Goal: Transaction & Acquisition: Purchase product/service

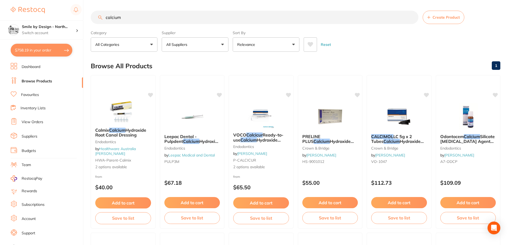
drag, startPoint x: 130, startPoint y: 20, endPoint x: 97, endPoint y: 18, distance: 32.9
click at [97, 18] on input "calcium" at bounding box center [255, 17] width 328 height 13
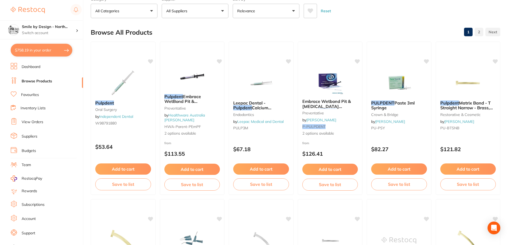
scroll to position [27, 0]
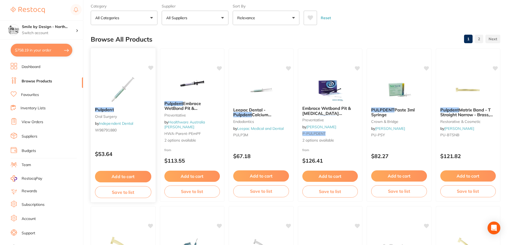
type input "pulpdent"
click at [131, 179] on button "Add to cart" at bounding box center [123, 176] width 56 height 11
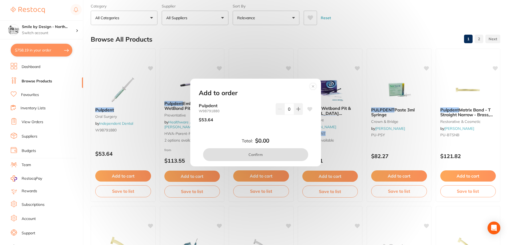
click at [294, 118] on div "0" at bounding box center [289, 114] width 27 height 23
click at [294, 110] on button at bounding box center [298, 109] width 9 height 12
type input "1"
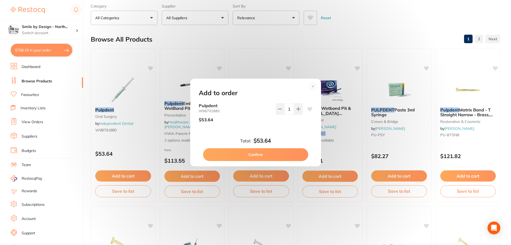
click at [284, 156] on button "Confirm" at bounding box center [255, 154] width 105 height 13
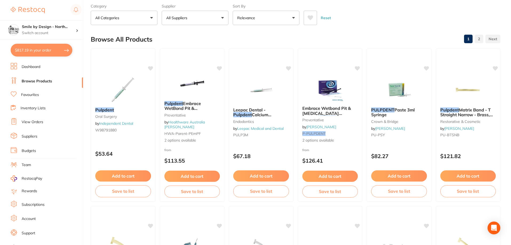
click at [38, 138] on li "Suppliers" at bounding box center [47, 137] width 72 height 8
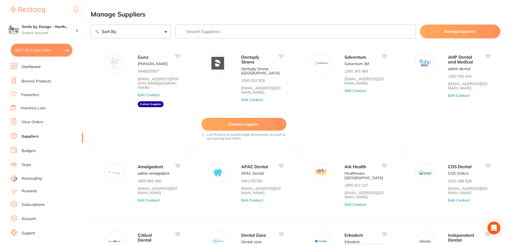
click at [213, 37] on input "search" at bounding box center [295, 32] width 241 height 14
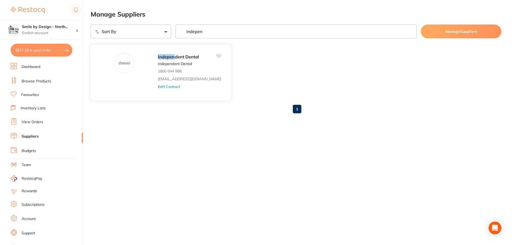
type input "indepen"
click at [186, 70] on div "Indepen dent Dental Independent Dental 1800 044 998 [EMAIL_ADDRESS][DOMAIN_NAME…" at bounding box center [192, 74] width 68 height 42
click at [171, 87] on button "Edit Contact" at bounding box center [169, 86] width 22 height 4
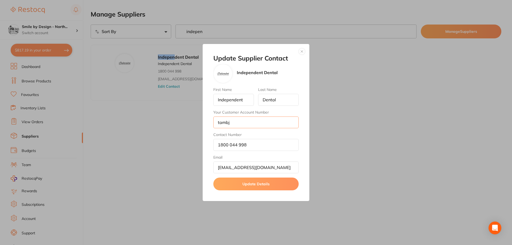
click at [244, 122] on input "tambj" at bounding box center [255, 123] width 85 height 12
click at [301, 51] on button "button" at bounding box center [302, 51] width 6 height 6
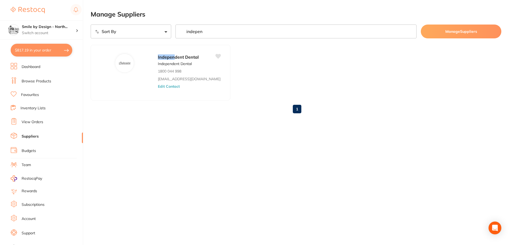
click at [39, 122] on link "View Orders" at bounding box center [33, 122] width 22 height 5
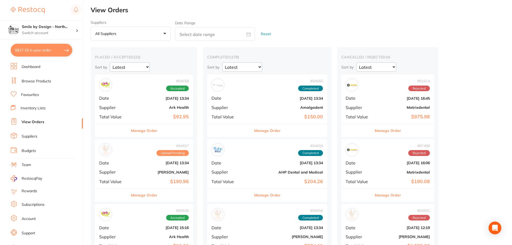
click at [29, 82] on link "Browse Products" at bounding box center [37, 81] width 30 height 5
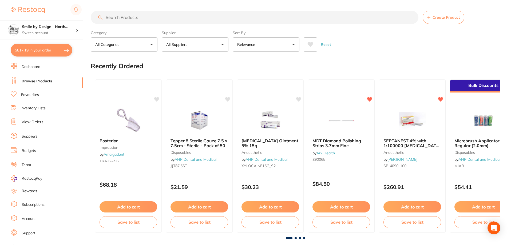
click at [194, 16] on input "search" at bounding box center [255, 17] width 328 height 13
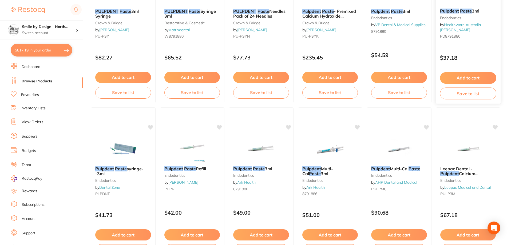
scroll to position [133, 0]
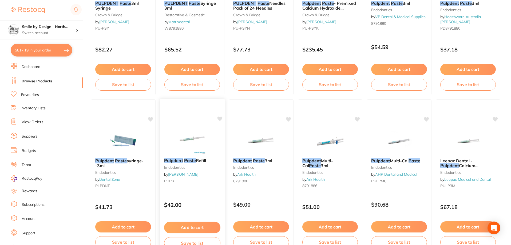
type input "pulpdent paste"
click at [194, 228] on button "Add to cart" at bounding box center [192, 227] width 56 height 11
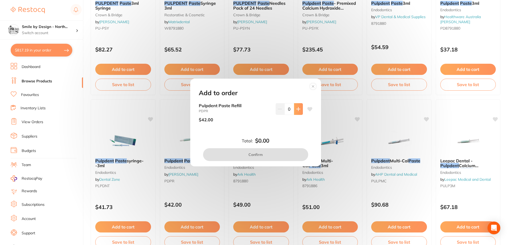
click at [296, 110] on icon at bounding box center [298, 109] width 4 height 4
type input "1"
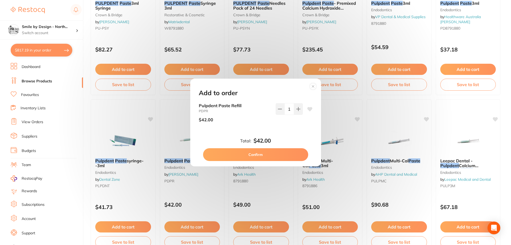
click at [287, 155] on button "Confirm" at bounding box center [255, 154] width 105 height 13
checkbox input "false"
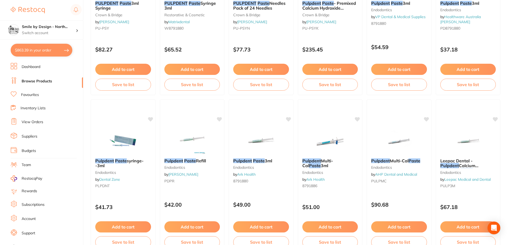
click at [42, 51] on button "$863.39 in your order" at bounding box center [42, 50] width 62 height 13
checkbox input "true"
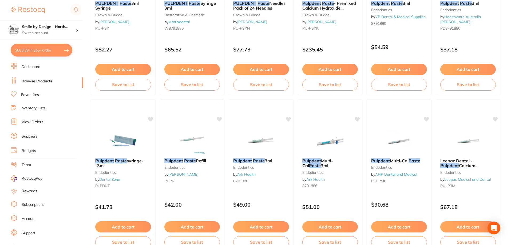
checkbox input "true"
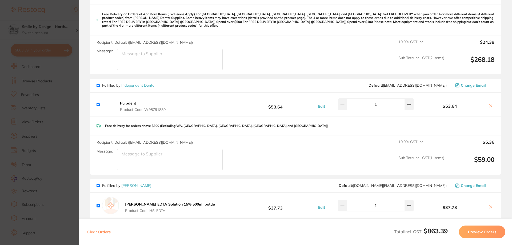
scroll to position [267, 0]
click at [489, 104] on icon at bounding box center [491, 106] width 4 height 4
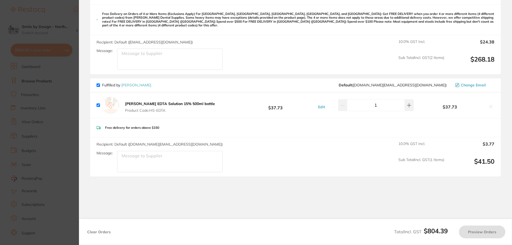
checkbox input "true"
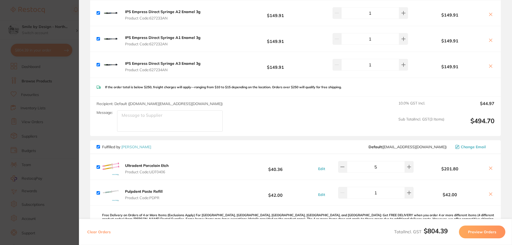
scroll to position [53, 0]
